Goal: Check status

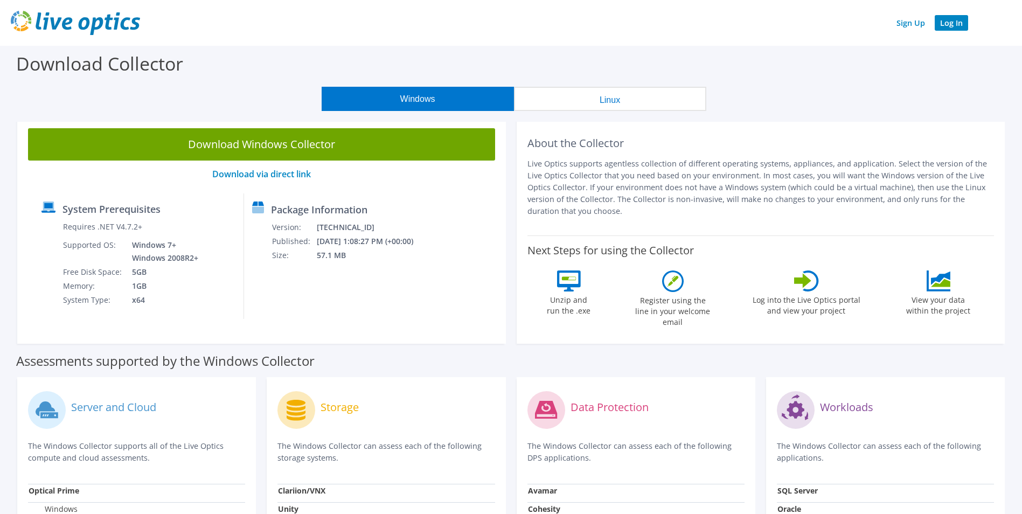
click at [942, 23] on link "Log In" at bounding box center [951, 23] width 33 height 16
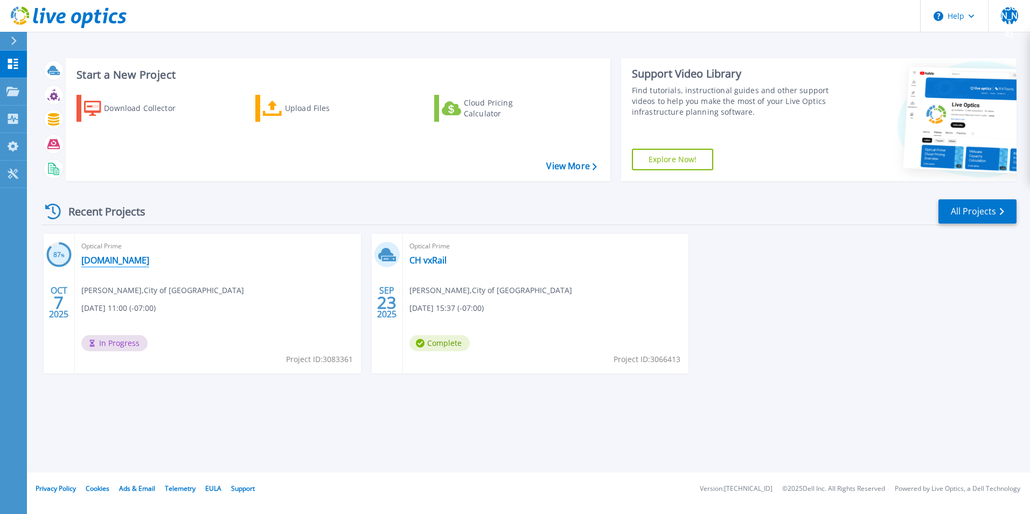
click at [149, 261] on link "PDVxCenter01.ontario.ad" at bounding box center [115, 260] width 68 height 11
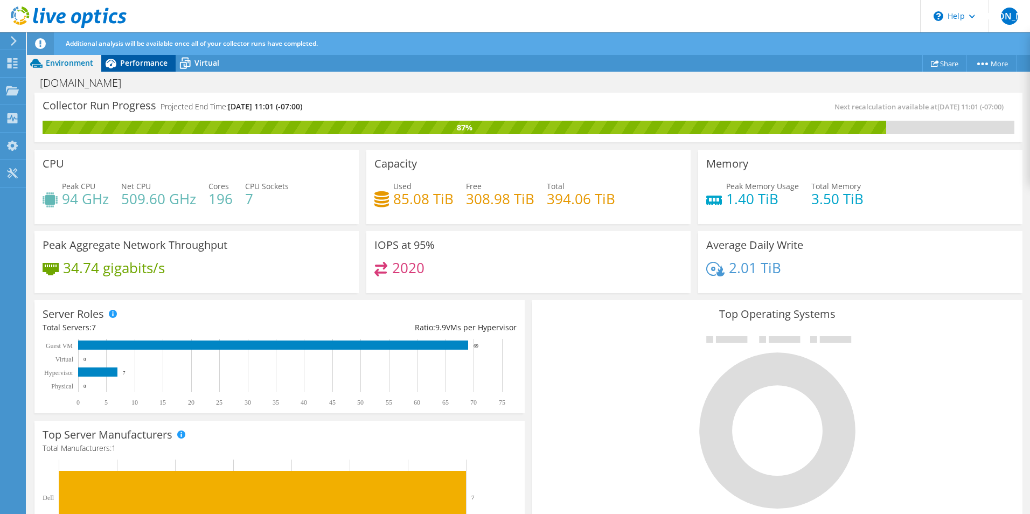
click at [127, 61] on span "Performance" at bounding box center [143, 63] width 47 height 10
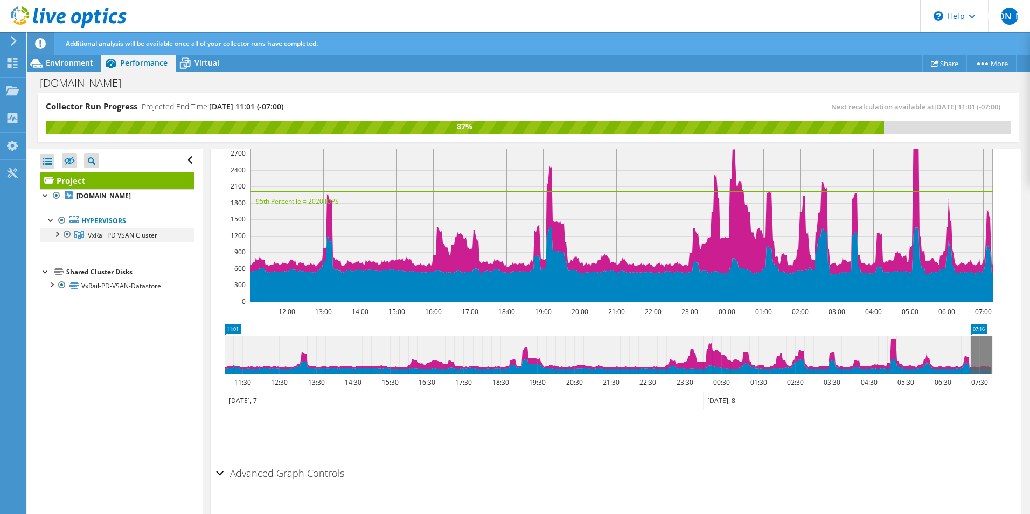
click at [56, 235] on div at bounding box center [56, 233] width 11 height 11
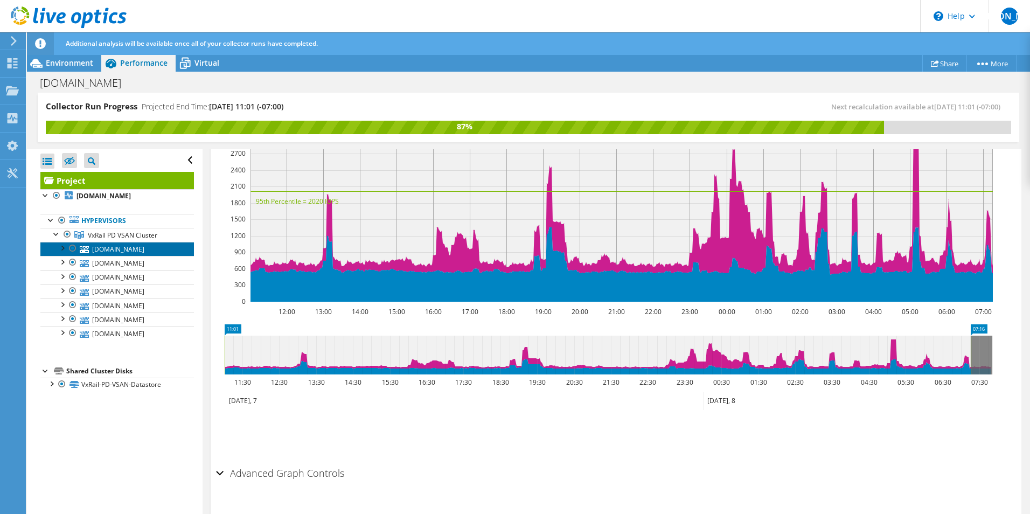
click at [89, 250] on link "ont-pdvxrail04.ontario.ad" at bounding box center [117, 249] width 154 height 14
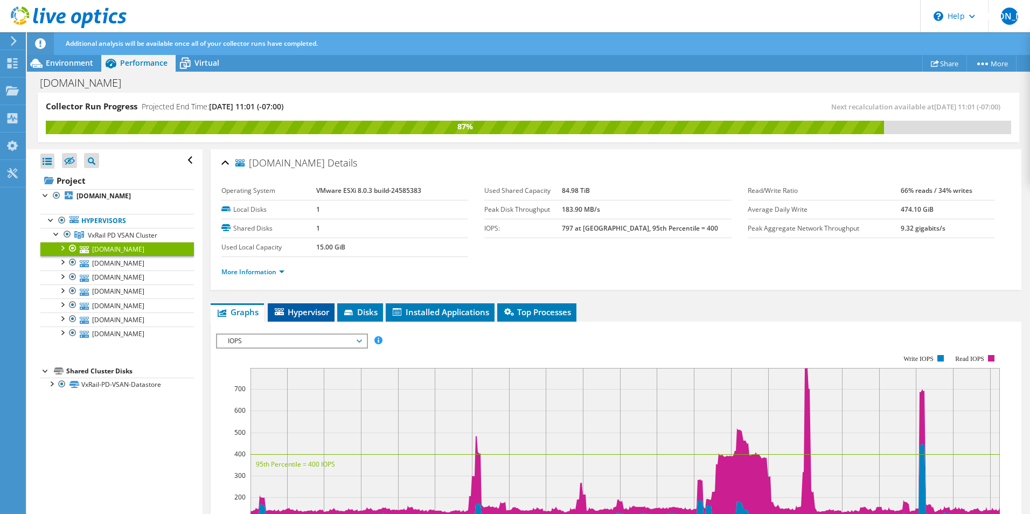
click at [313, 319] on li "Hypervisor" at bounding box center [301, 312] width 67 height 18
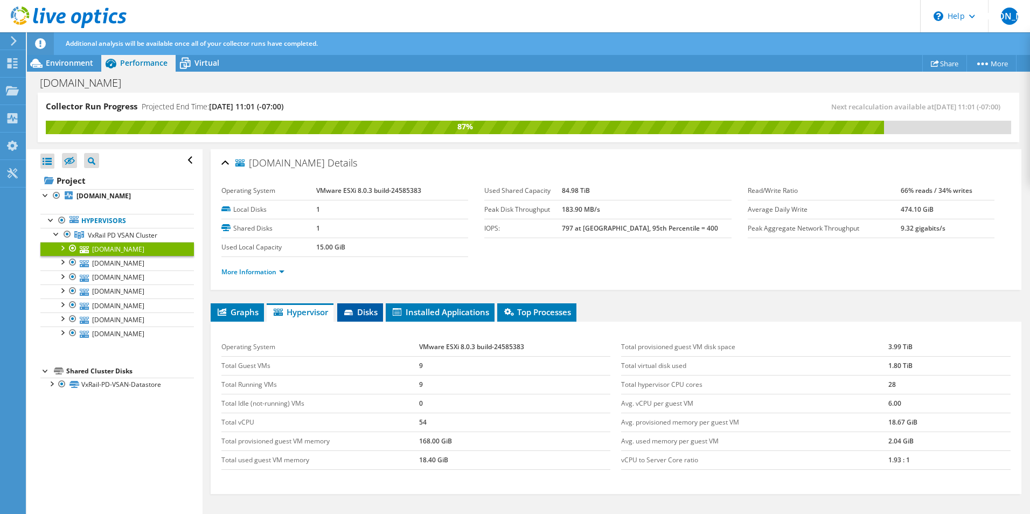
click at [357, 313] on span "Disks" at bounding box center [360, 312] width 35 height 11
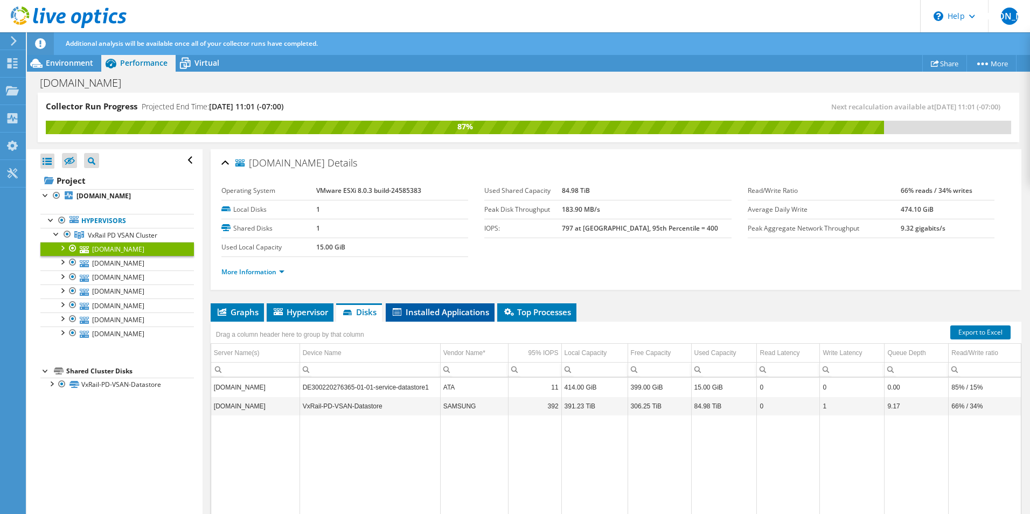
click at [416, 315] on span "Installed Applications" at bounding box center [440, 312] width 98 height 11
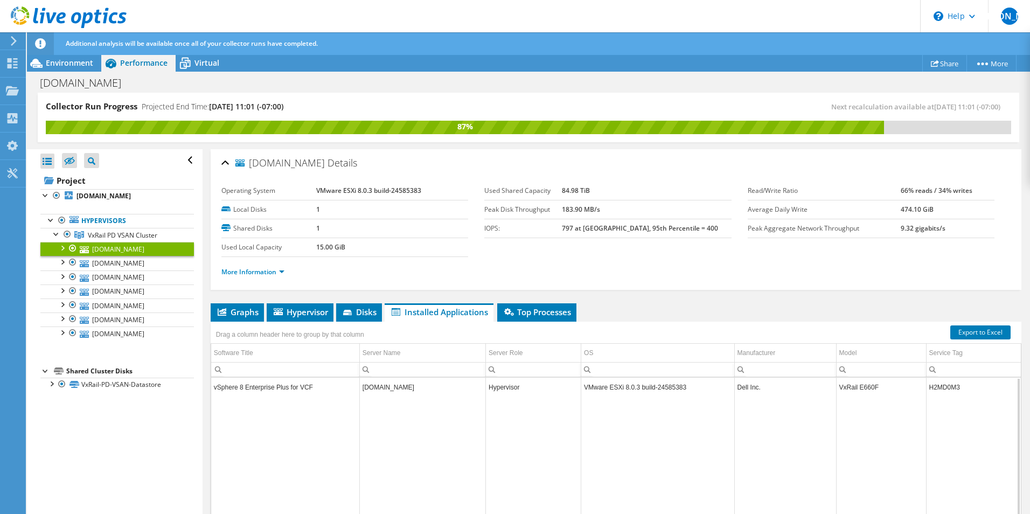
click at [345, 389] on td "vSphere 8 Enterprise Plus for VCF" at bounding box center [285, 387] width 148 height 19
click at [516, 315] on span "Top Processes" at bounding box center [537, 312] width 68 height 11
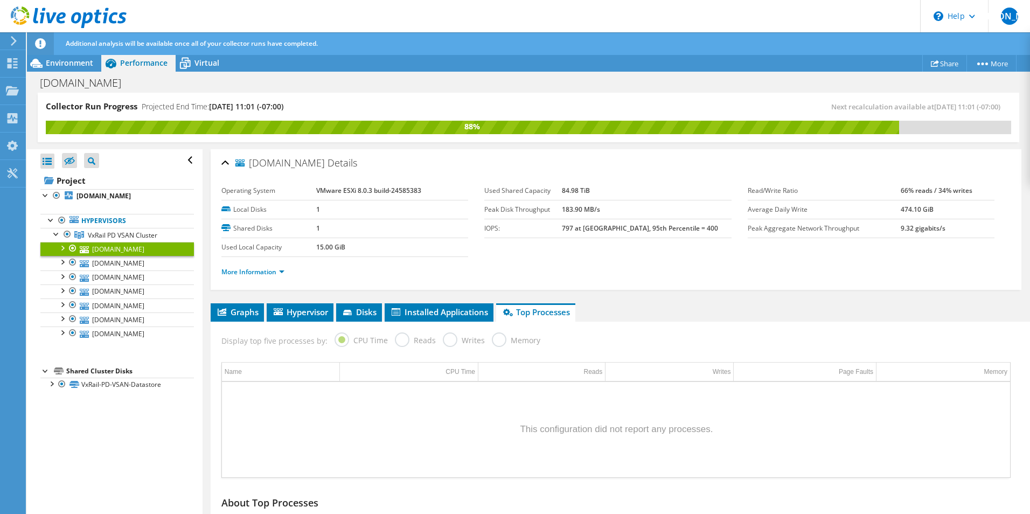
drag, startPoint x: 229, startPoint y: 106, endPoint x: 369, endPoint y: 105, distance: 140.7
click at [369, 105] on div "Collector Run Progress Projected End Time: 10/08/2025, 11:01 (-07:00)" at bounding box center [287, 111] width 483 height 20
